Goal: Navigation & Orientation: Find specific page/section

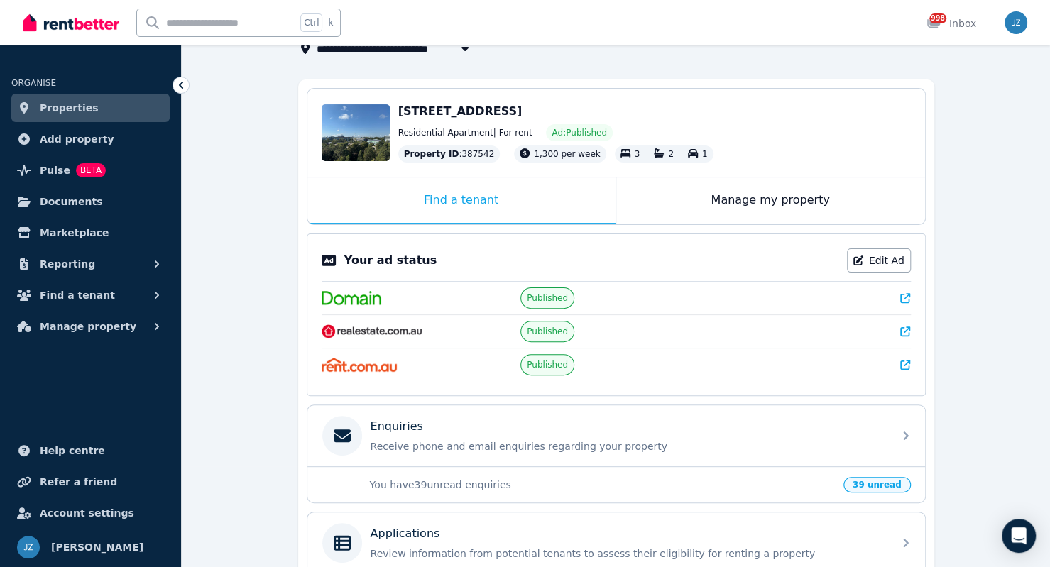
scroll to position [105, 0]
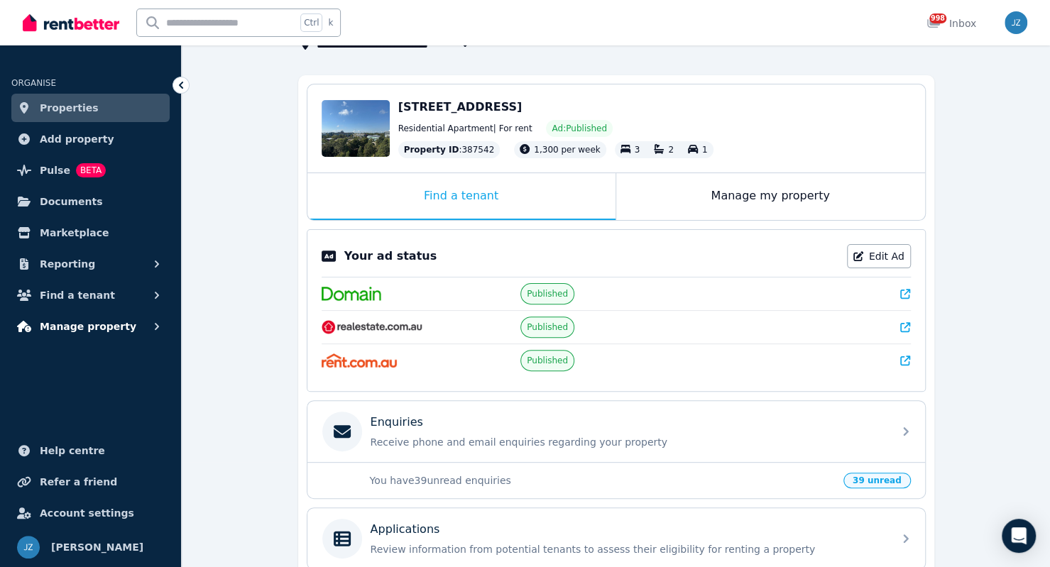
click at [88, 328] on span "Manage property" at bounding box center [88, 326] width 97 height 17
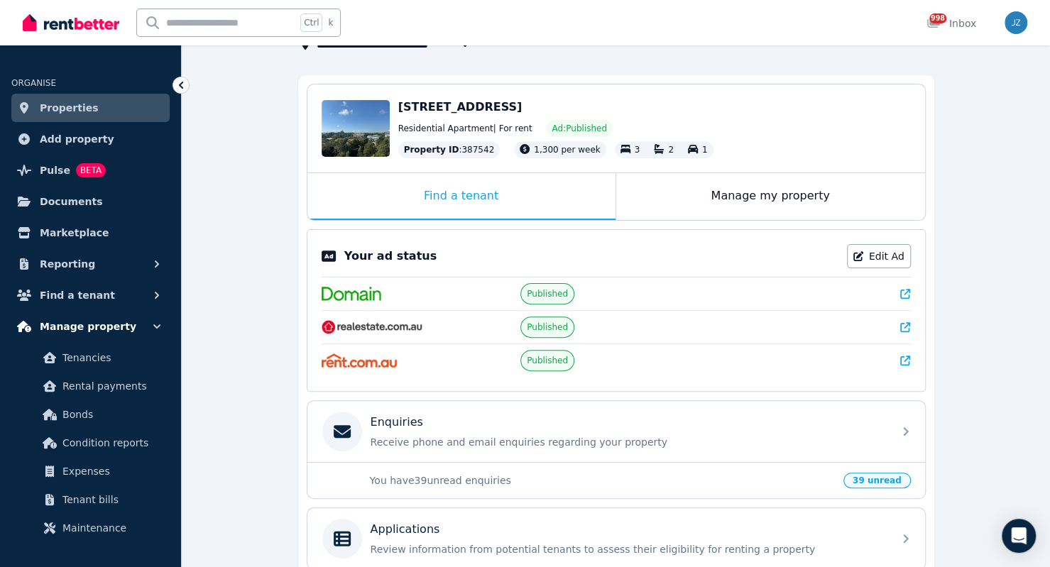
click at [88, 328] on span "Manage property" at bounding box center [88, 326] width 97 height 17
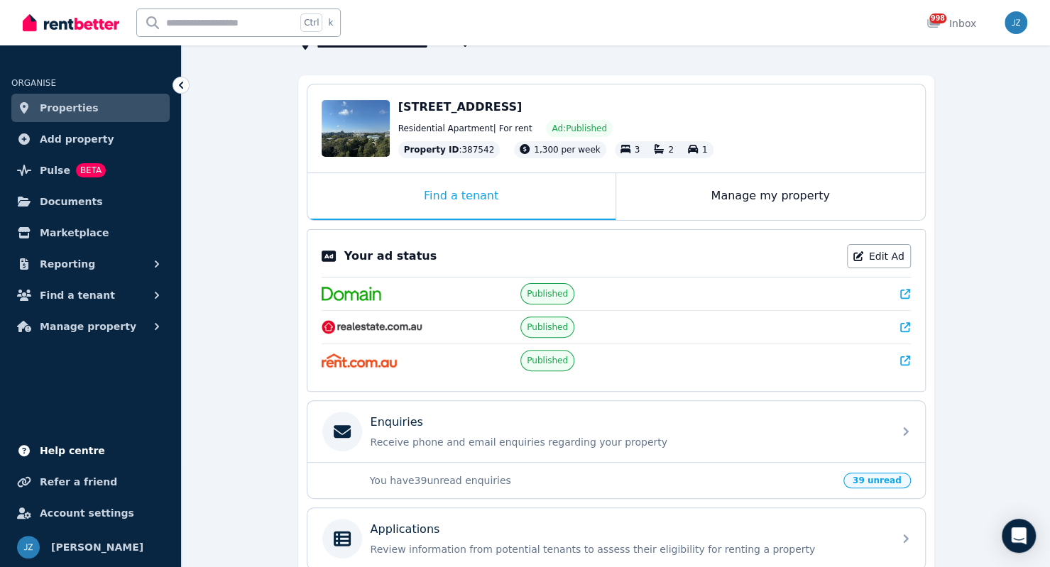
click at [84, 458] on span "Help centre" at bounding box center [72, 450] width 65 height 17
